Goal: Navigation & Orientation: Find specific page/section

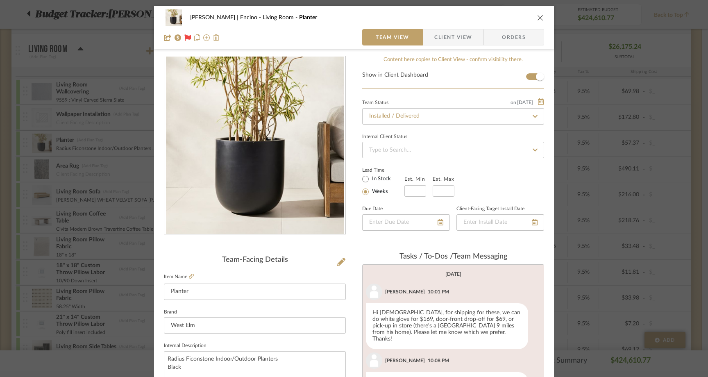
scroll to position [146, 0]
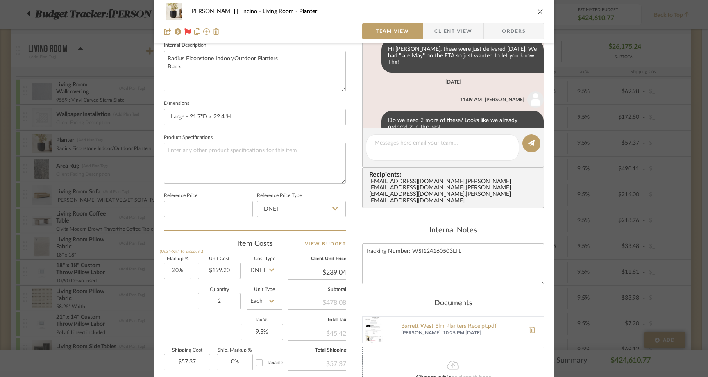
click at [538, 13] on icon "close" at bounding box center [540, 11] width 7 height 7
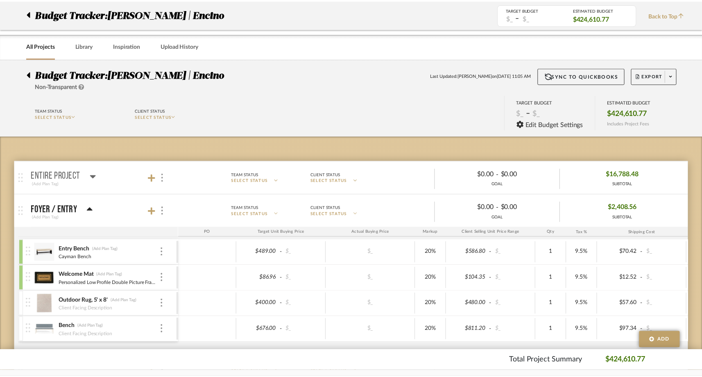
scroll to position [577, 0]
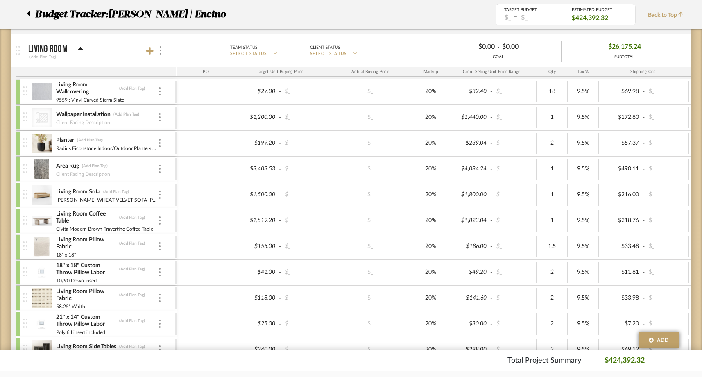
click at [31, 14] on div at bounding box center [31, 14] width 9 height 15
click at [28, 12] on icon at bounding box center [28, 14] width 3 height 6
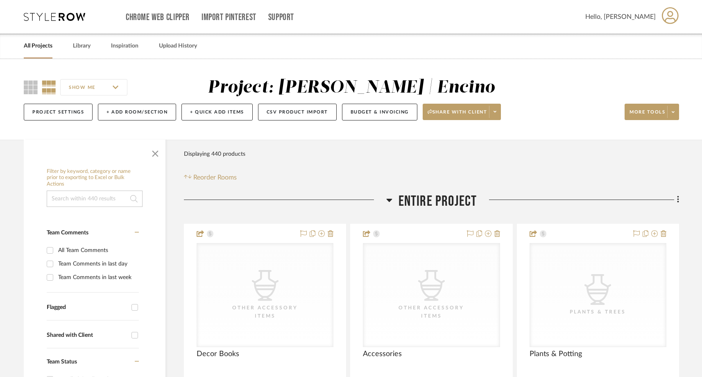
click at [43, 47] on link "All Projects" at bounding box center [38, 46] width 29 height 11
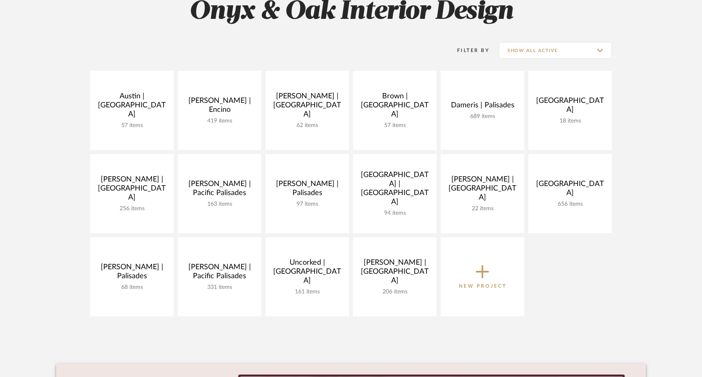
scroll to position [134, 0]
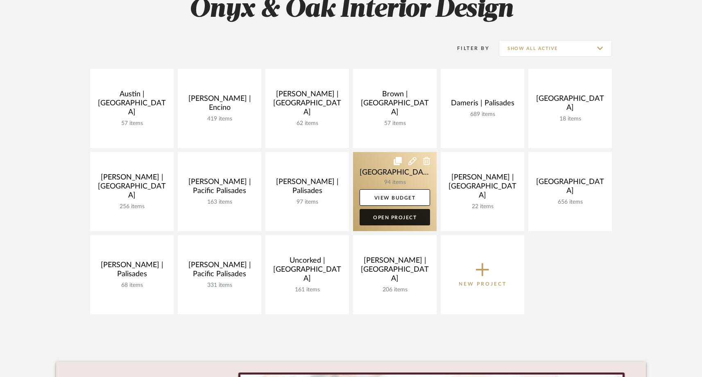
click at [402, 219] on link "Open Project" at bounding box center [395, 217] width 70 height 16
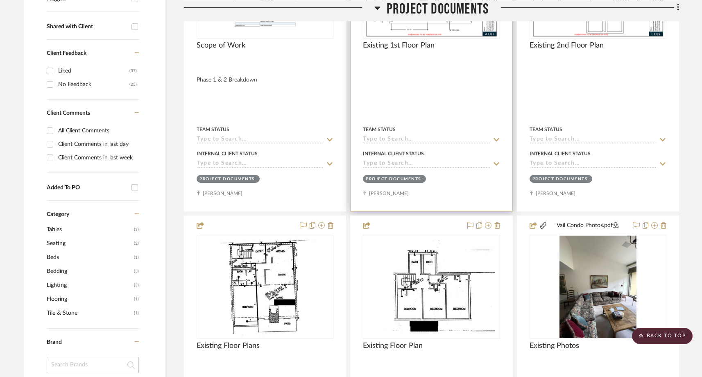
scroll to position [164, 0]
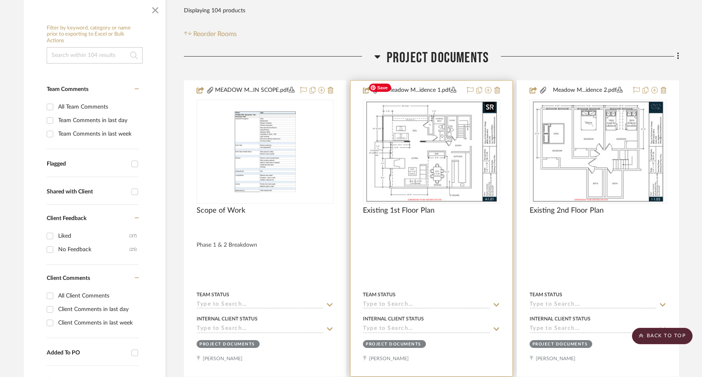
click at [424, 143] on img "0" at bounding box center [431, 151] width 133 height 102
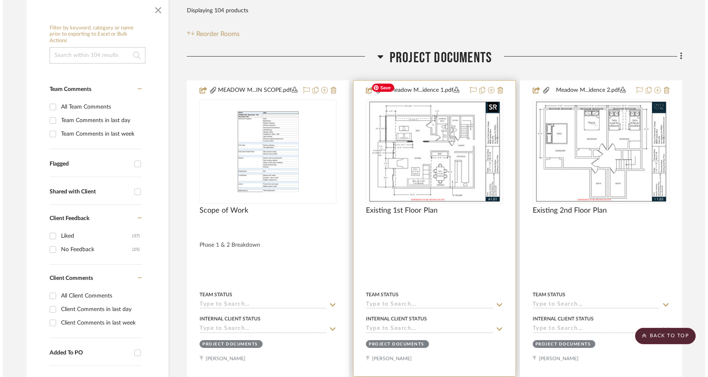
scroll to position [0, 0]
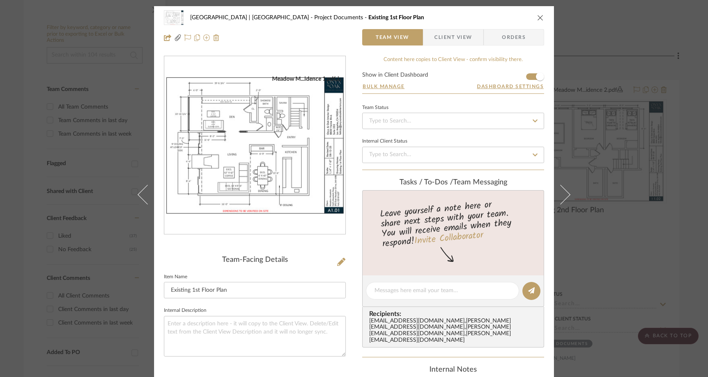
click at [268, 156] on img "0" at bounding box center [254, 145] width 181 height 140
click at [539, 14] on button "close" at bounding box center [540, 17] width 7 height 7
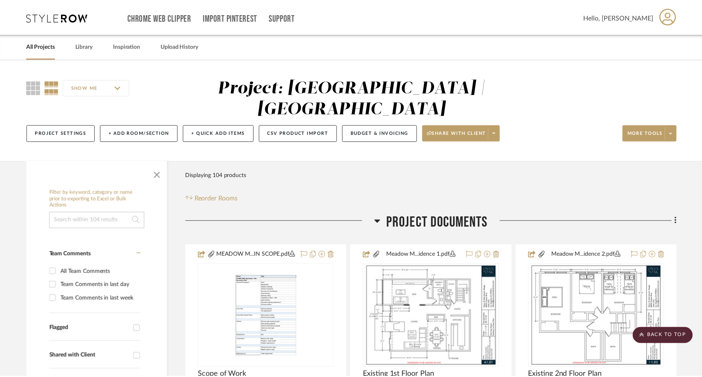
scroll to position [164, 0]
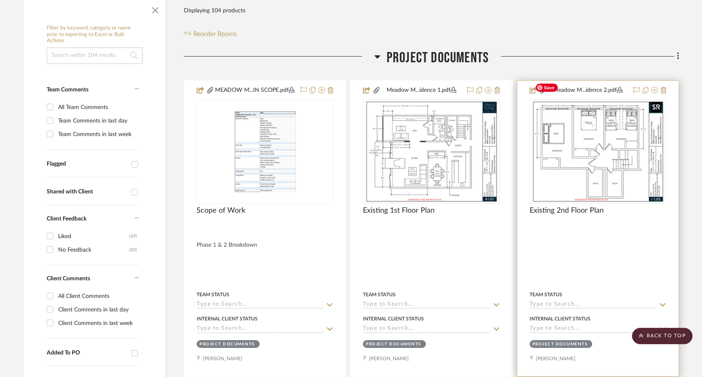
click at [579, 144] on img "0" at bounding box center [598, 151] width 133 height 102
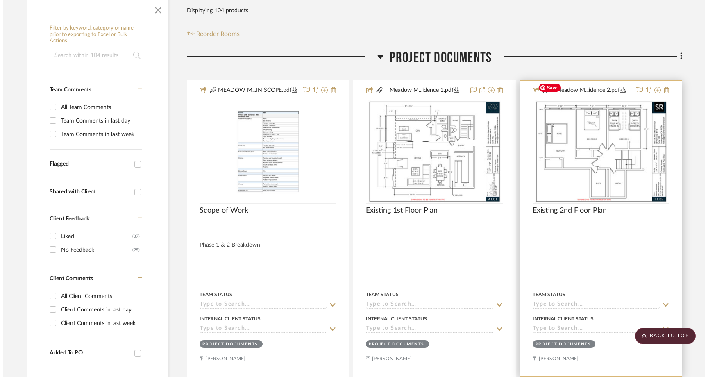
scroll to position [0, 0]
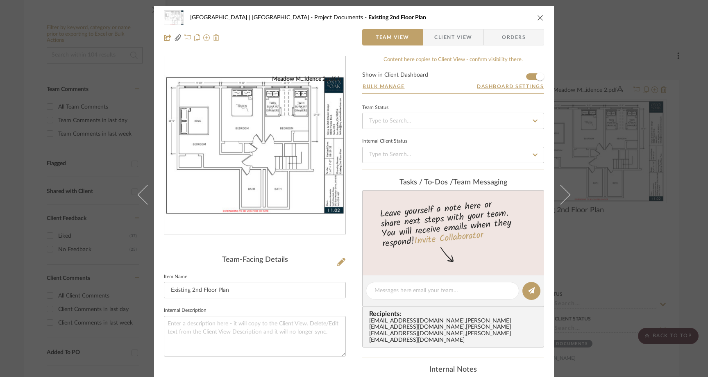
click at [297, 147] on img "0" at bounding box center [254, 145] width 181 height 140
click at [253, 137] on img "0" at bounding box center [254, 145] width 181 height 140
click at [539, 18] on icon "close" at bounding box center [540, 17] width 7 height 7
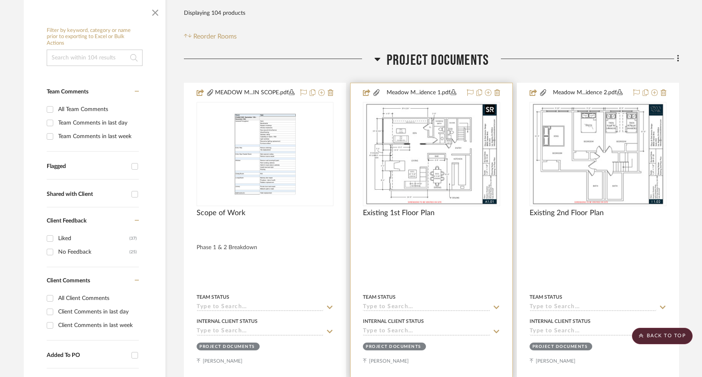
scroll to position [148, 0]
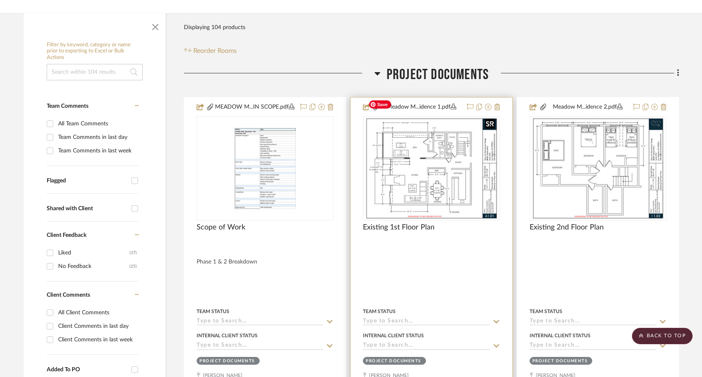
click at [437, 141] on img "0" at bounding box center [431, 168] width 133 height 102
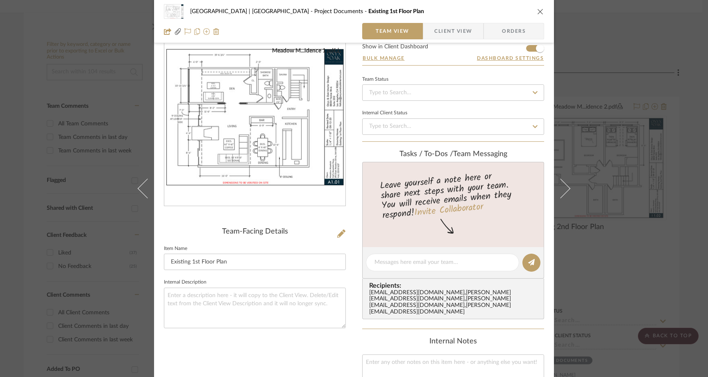
scroll to position [29, 0]
click at [538, 12] on icon "close" at bounding box center [540, 11] width 7 height 7
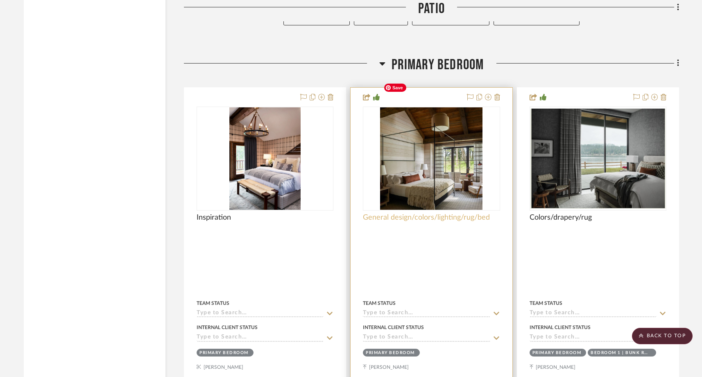
scroll to position [7128, 0]
